Goal: Task Accomplishment & Management: Manage account settings

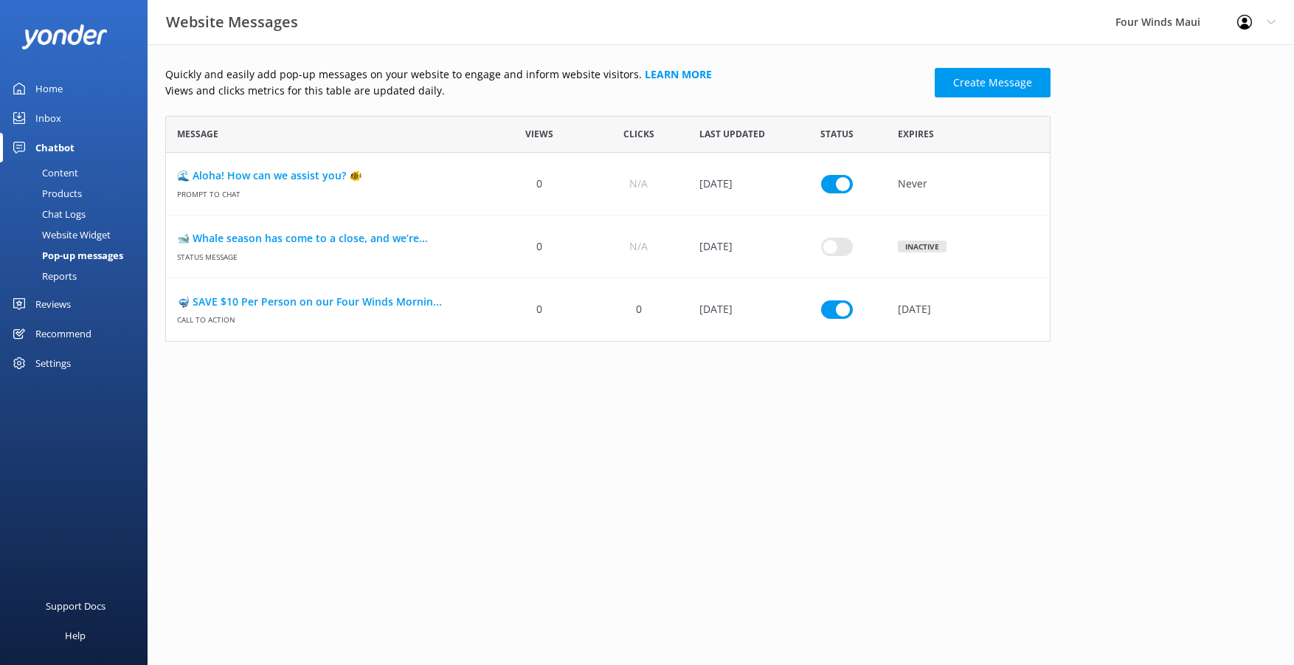
scroll to position [215, 874]
click at [46, 112] on div "Inbox" at bounding box center [48, 118] width 26 height 30
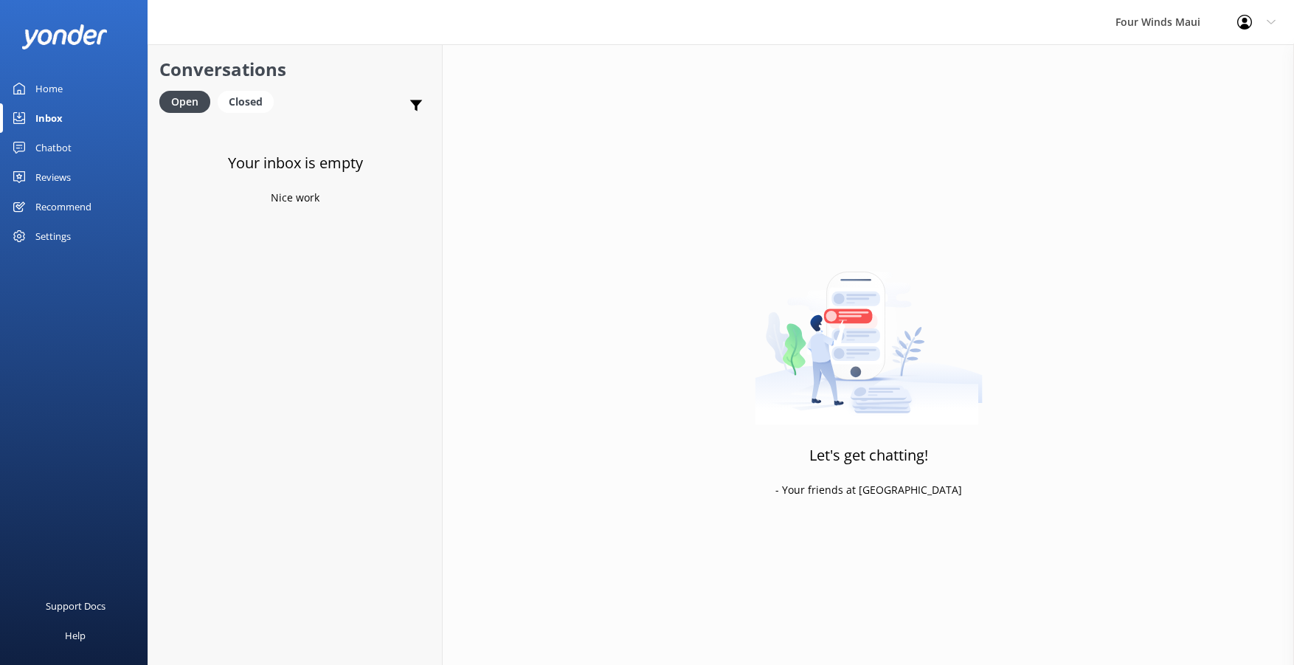
click at [29, 87] on link "Home" at bounding box center [74, 89] width 148 height 30
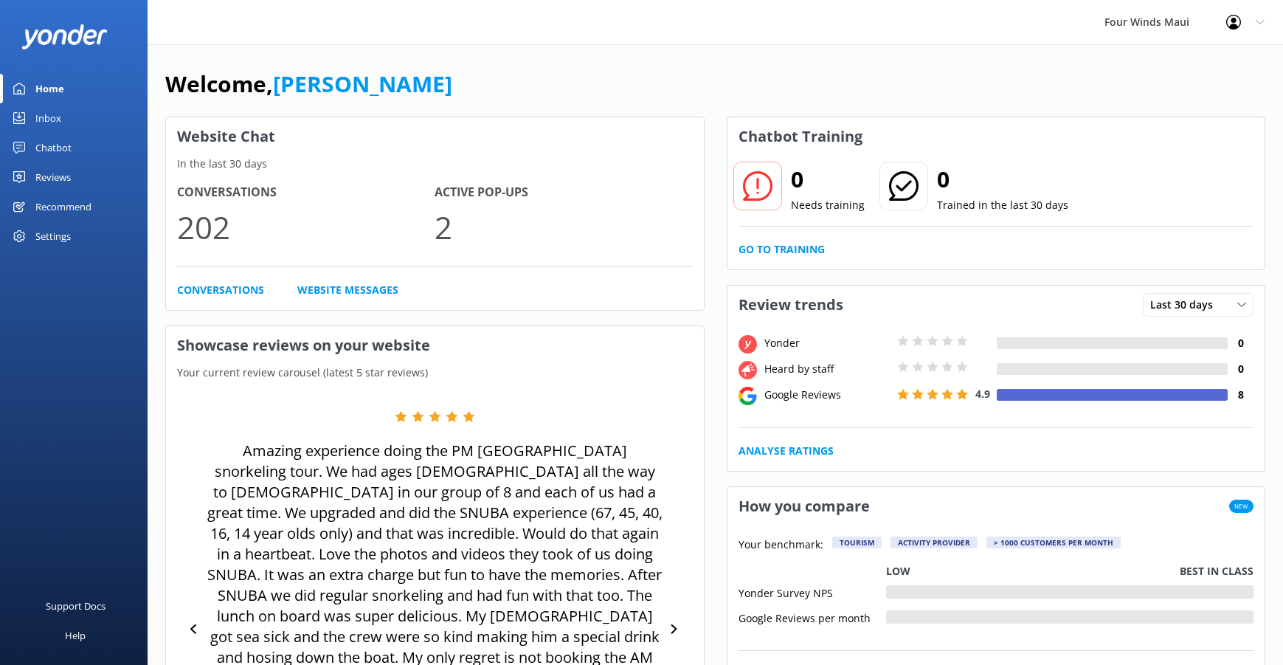
click at [53, 105] on div "Inbox" at bounding box center [48, 118] width 26 height 30
